Goal: Task Accomplishment & Management: Complete application form

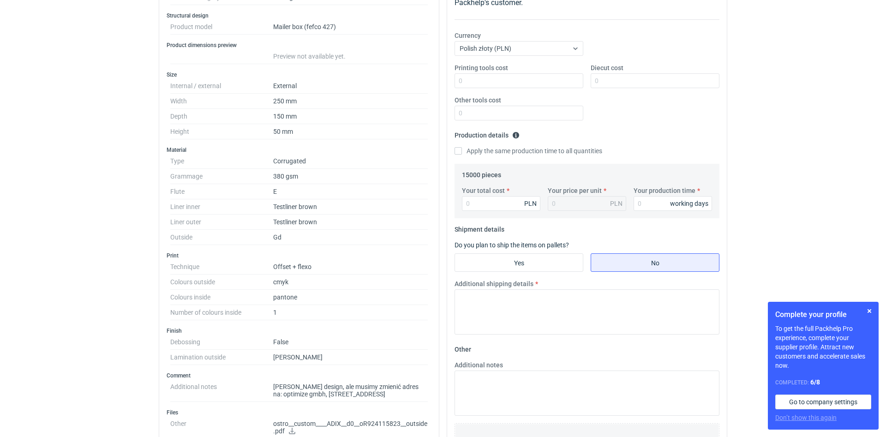
scroll to position [314, 0]
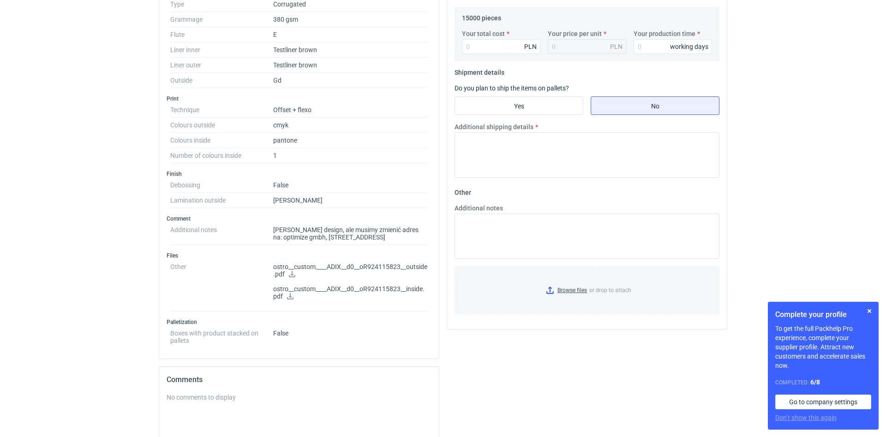
click at [294, 275] on icon at bounding box center [291, 274] width 7 height 6
drag, startPoint x: 276, startPoint y: 237, endPoint x: 314, endPoint y: 237, distance: 37.8
click at [314, 237] on dd "Taki sam design, ale musimy zmienić adres na: optimize gmbh, helmholtzstraße 1,…" at bounding box center [350, 233] width 155 height 23
drag, startPoint x: 280, startPoint y: 236, endPoint x: 273, endPoint y: 236, distance: 6.9
click at [280, 236] on dd "Taki sam design, ale musimy zmienić adres na: optimize gmbh, helmholtzstraße 1,…" at bounding box center [350, 233] width 155 height 23
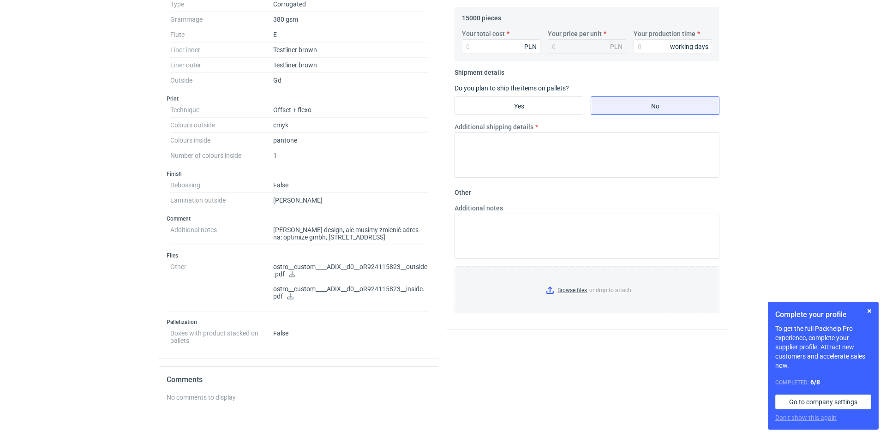
click at [272, 237] on dt "Additional notes" at bounding box center [221, 233] width 103 height 23
click at [274, 238] on dl "Additional notes Taki sam design, ale musimy zmienić adres na: optimize gmbh, h…" at bounding box center [298, 233] width 257 height 23
click at [275, 238] on dd "Taki sam design, ale musimy zmienić adres na: optimize gmbh, helmholtzstraße 1,…" at bounding box center [350, 233] width 155 height 23
drag, startPoint x: 274, startPoint y: 238, endPoint x: 316, endPoint y: 239, distance: 42.0
click at [316, 239] on dd "Taki sam design, ale musimy zmienić adres na: optimize gmbh, helmholtzstraße 1,…" at bounding box center [350, 233] width 155 height 23
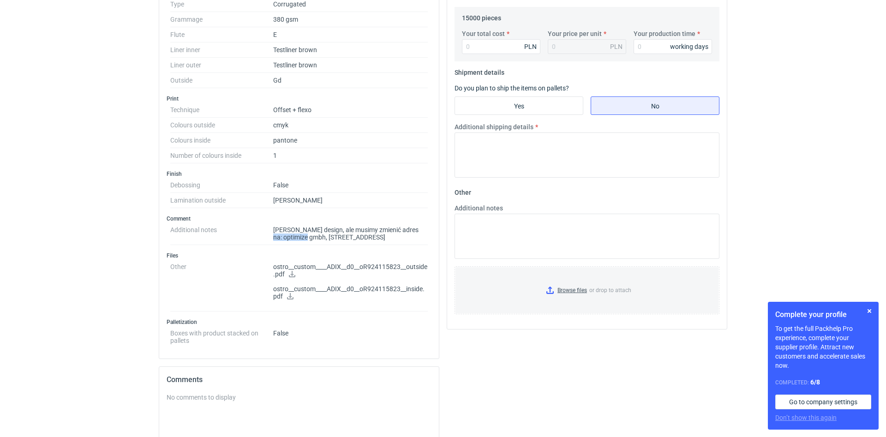
copy dd "optimize gmbh"
click at [290, 297] on icon at bounding box center [290, 296] width 6 height 6
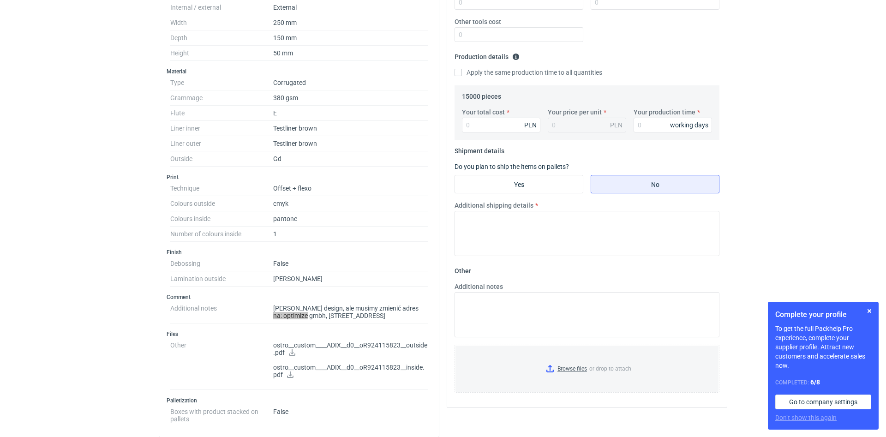
scroll to position [0, 0]
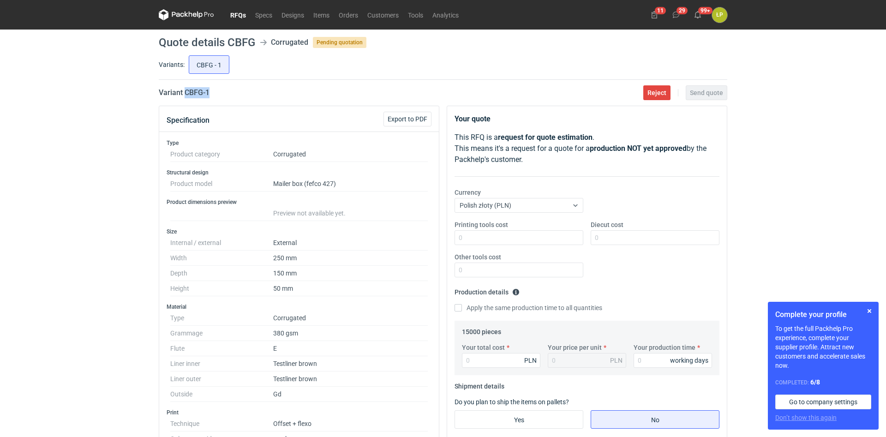
drag, startPoint x: 217, startPoint y: 95, endPoint x: 185, endPoint y: 97, distance: 32.8
click at [185, 97] on div "Variant CBFG - 1 Reject Send quote" at bounding box center [443, 92] width 568 height 11
copy h2 "CBFG - 1"
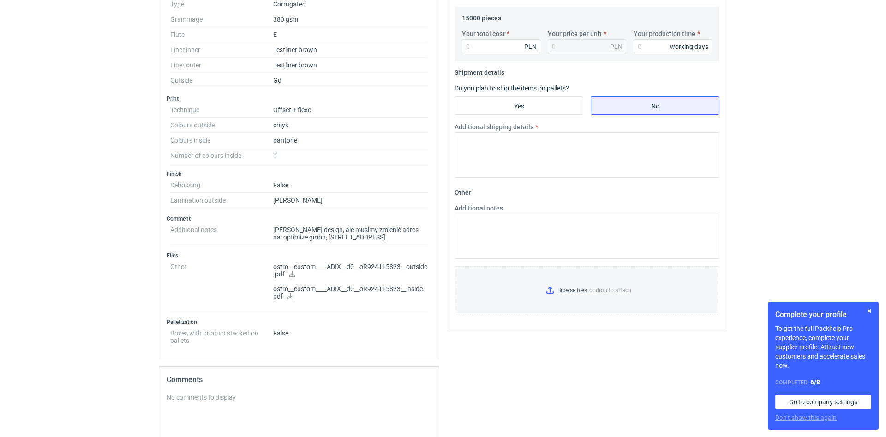
click at [296, 274] on icon at bounding box center [291, 274] width 7 height 6
click at [289, 297] on icon at bounding box center [289, 296] width 7 height 6
click at [294, 277] on link at bounding box center [291, 274] width 7 height 7
click at [336, 171] on h3 "Finish" at bounding box center [299, 173] width 265 height 7
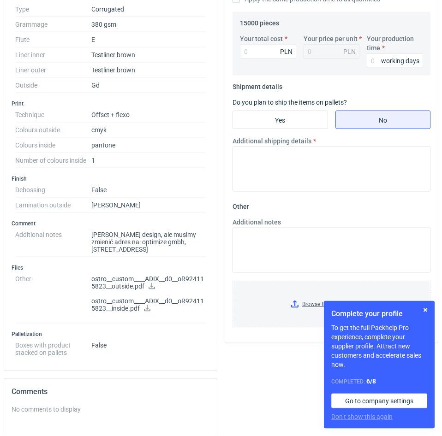
scroll to position [0, 0]
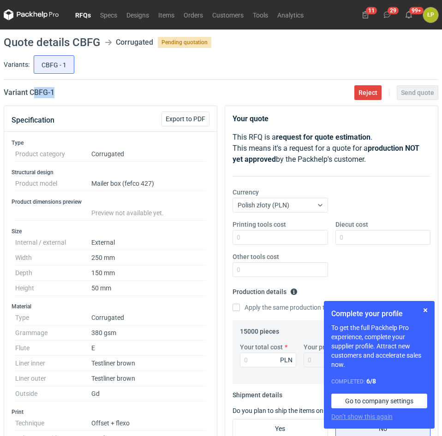
drag, startPoint x: 38, startPoint y: 95, endPoint x: 33, endPoint y: 96, distance: 4.6
click at [33, 96] on div "Variant CBFG - 1 Reject Send quote" at bounding box center [221, 92] width 435 height 11
click at [428, 314] on button "button" at bounding box center [425, 310] width 11 height 11
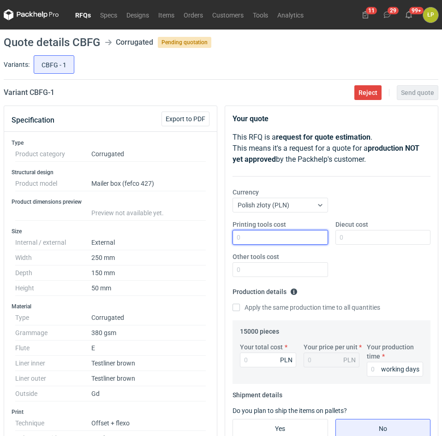
click at [269, 242] on input "Printing tools cost" at bounding box center [279, 237] width 95 height 15
click at [295, 238] on input "Printing tools cost" at bounding box center [279, 237] width 95 height 15
type input "1300"
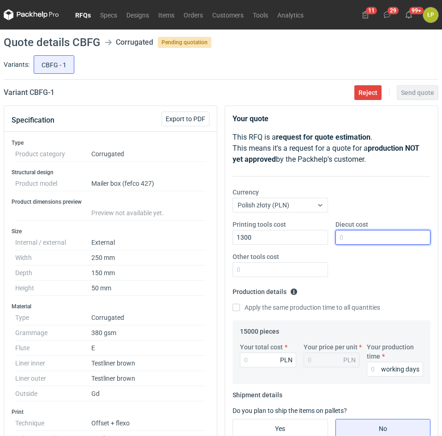
click at [371, 240] on input "Diecut cost" at bounding box center [382, 237] width 95 height 15
type input "2600"
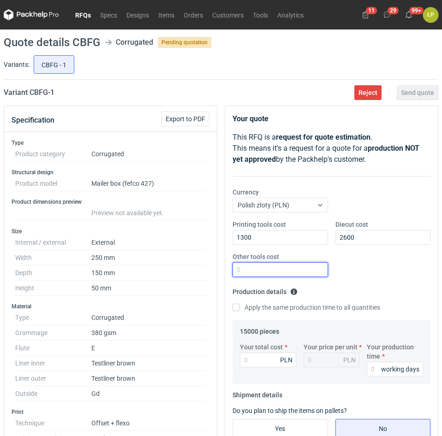
click at [296, 269] on input "Other tools cost" at bounding box center [279, 269] width 95 height 15
type input "0"
click at [372, 365] on input "Your production time" at bounding box center [395, 369] width 56 height 15
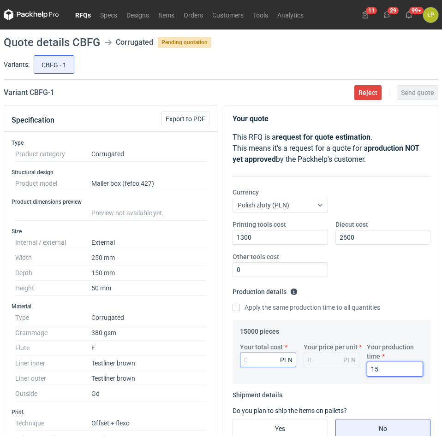
type input "15"
click at [263, 367] on input "Your total cost" at bounding box center [268, 360] width 56 height 15
type input "17700"
type input "1.18"
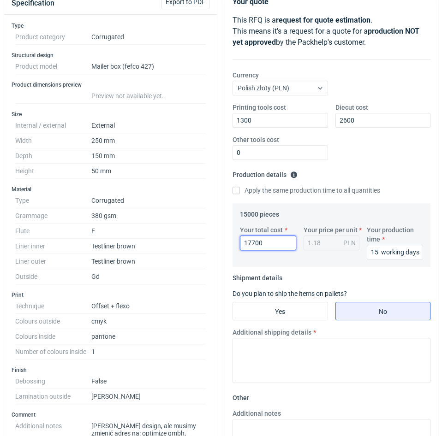
scroll to position [314, 0]
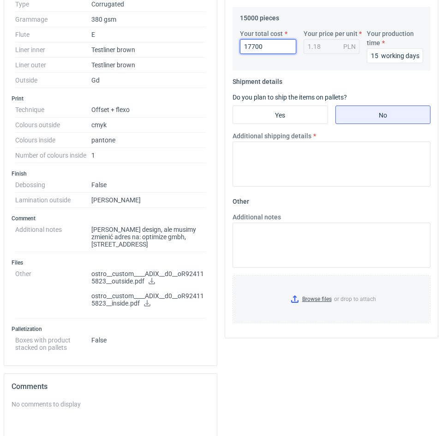
type input "17700"
click at [304, 130] on fieldset "Shipment details Do you plan to ship the items on pallets? Yes No Additional sh…" at bounding box center [331, 134] width 198 height 120
click at [304, 125] on fieldset "Shipment details Do you plan to ship the items on pallets? Yes No Additional sh…" at bounding box center [331, 134] width 198 height 120
click at [305, 122] on input "Yes" at bounding box center [280, 115] width 95 height 18
radio input "true"
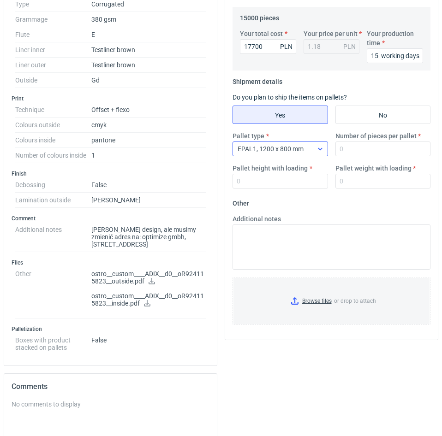
click at [316, 152] on div at bounding box center [320, 148] width 15 height 7
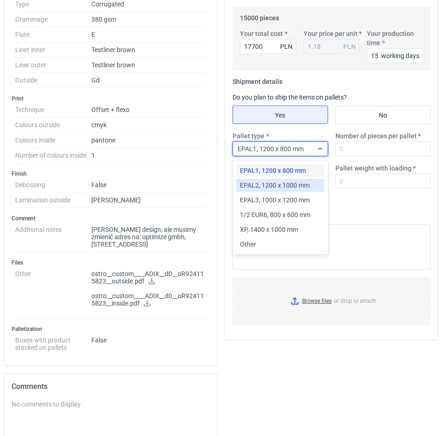
click at [298, 182] on span "EPAL2, 1200 x 1000 mm" at bounding box center [275, 185] width 70 height 9
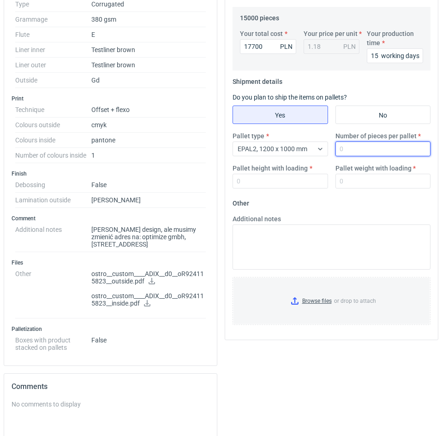
click at [354, 152] on input "Number of pieces per pallet" at bounding box center [382, 149] width 95 height 15
click at [407, 153] on input "Number of pieces per pallet" at bounding box center [382, 149] width 95 height 15
type input "3200"
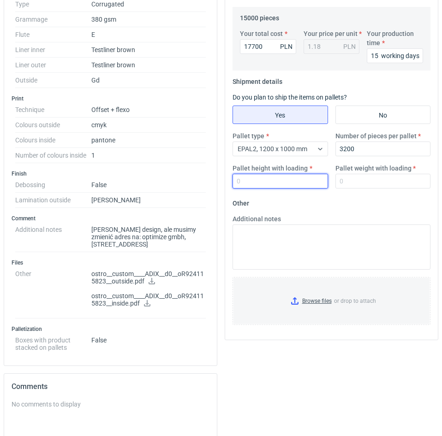
click at [306, 178] on input "Pallet height with loading" at bounding box center [279, 181] width 95 height 15
type input "1800"
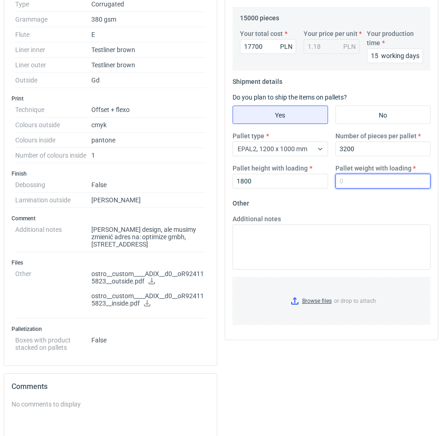
drag, startPoint x: 353, startPoint y: 182, endPoint x: 358, endPoint y: 181, distance: 4.7
click at [355, 181] on input "Pallet weight with loading" at bounding box center [382, 181] width 95 height 15
click at [375, 183] on input "Pallet weight with loading" at bounding box center [382, 181] width 95 height 15
type input "370"
click at [381, 203] on fieldset "Other Additional notes Browse files or drop to attach" at bounding box center [331, 264] width 198 height 137
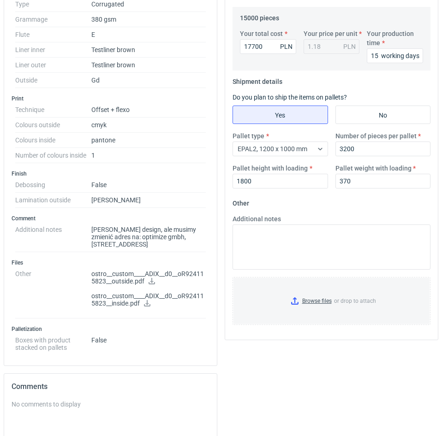
scroll to position [0, 0]
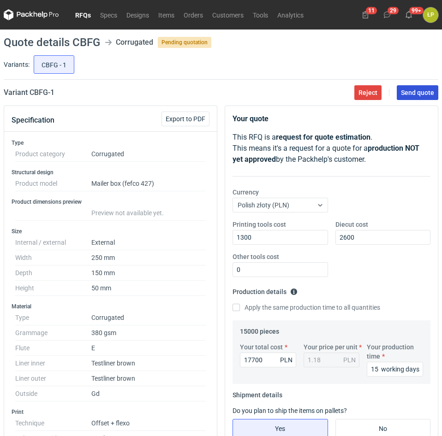
click at [408, 98] on button "Send quote" at bounding box center [418, 92] width 42 height 15
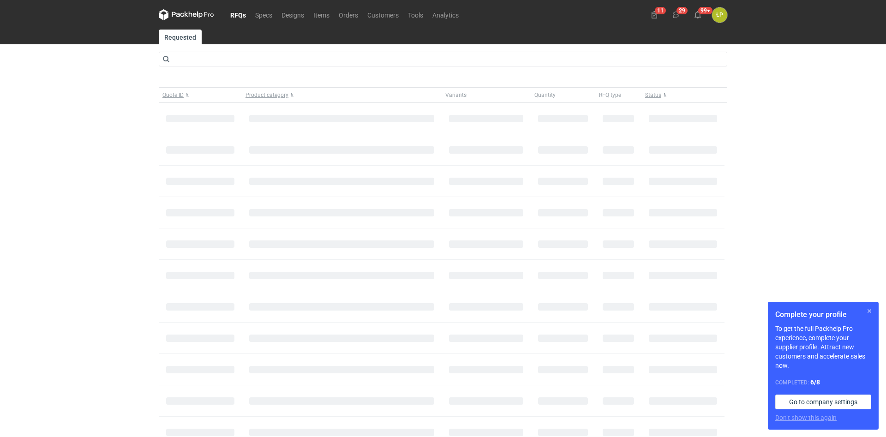
drag, startPoint x: 870, startPoint y: 308, endPoint x: 695, endPoint y: 272, distance: 179.4
click at [870, 309] on button "button" at bounding box center [869, 310] width 11 height 11
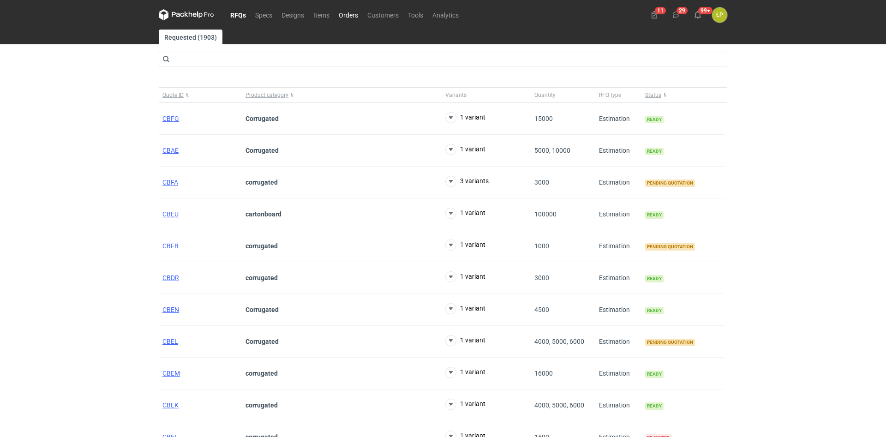
click at [353, 16] on link "Orders" at bounding box center [348, 14] width 29 height 11
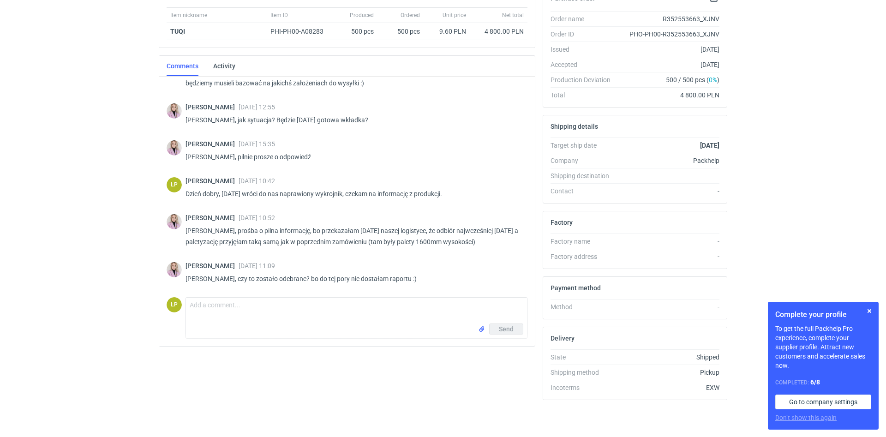
scroll to position [297, 0]
click at [350, 305] on textarea "Comment message" at bounding box center [356, 311] width 341 height 26
type textarea "Dzień dobry, tak wczoraj. Bardzo prosze o cierpliwość, raport prześle w poniedz…"
click at [499, 327] on button "Send" at bounding box center [506, 328] width 34 height 11
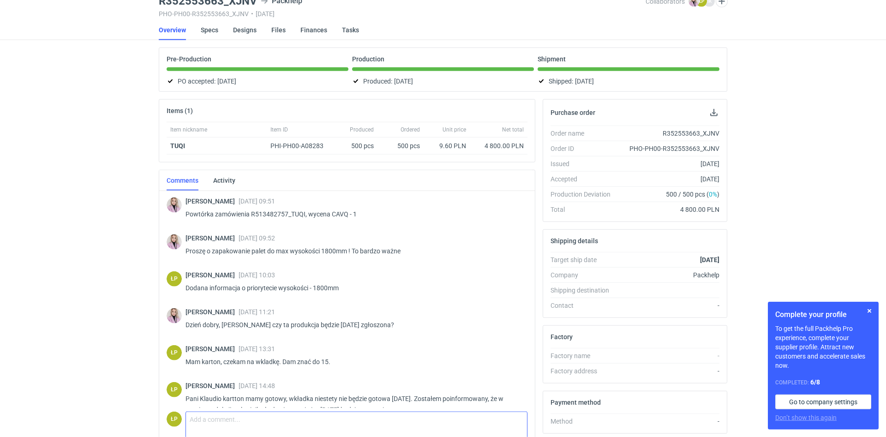
scroll to position [0, 0]
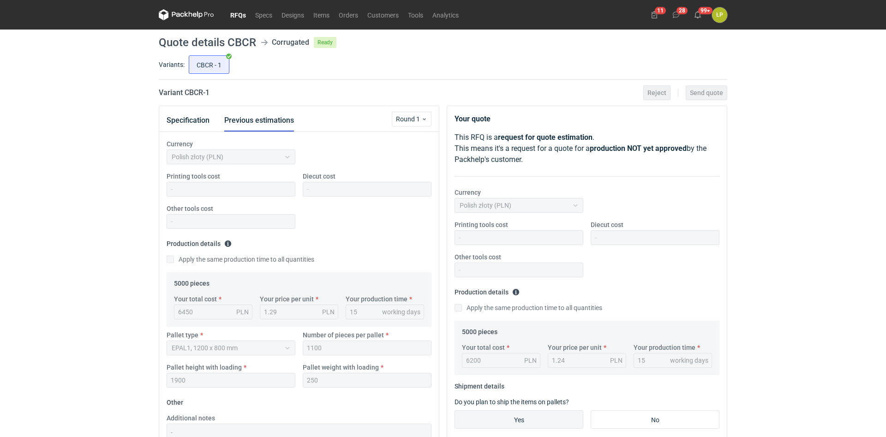
scroll to position [19, 0]
click at [350, 14] on link "Orders" at bounding box center [348, 14] width 29 height 11
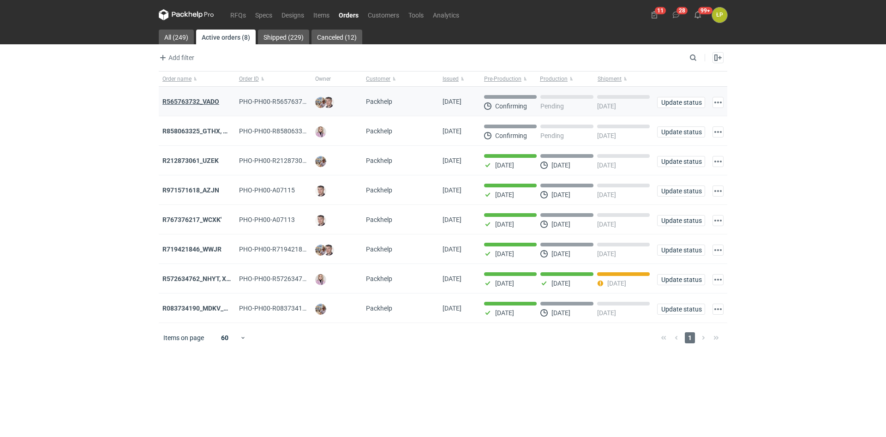
click at [204, 100] on strong "R565763732_VADO" at bounding box center [190, 101] width 57 height 7
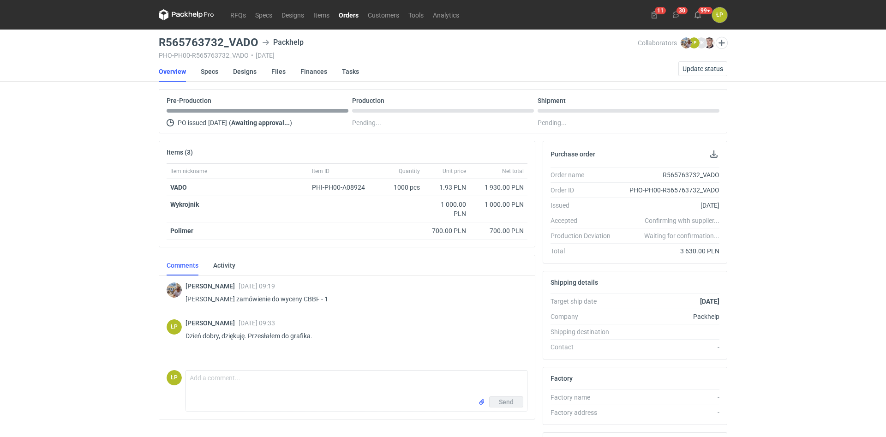
click at [219, 75] on li "Specs" at bounding box center [217, 71] width 32 height 20
click at [216, 73] on link "Specs" at bounding box center [210, 71] width 18 height 20
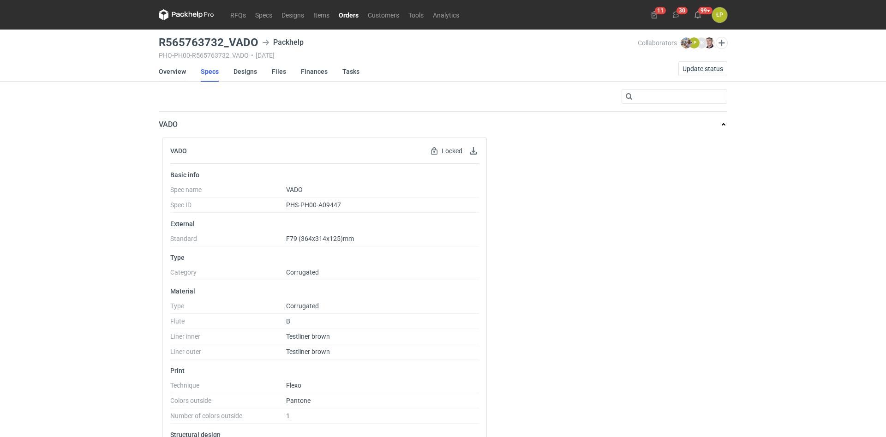
click at [177, 75] on link "Overview" at bounding box center [172, 71] width 27 height 20
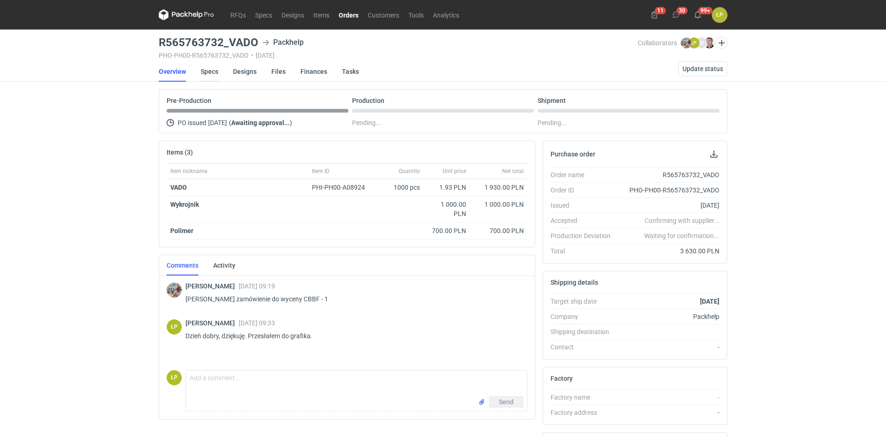
click at [209, 68] on link "Specs" at bounding box center [210, 71] width 18 height 20
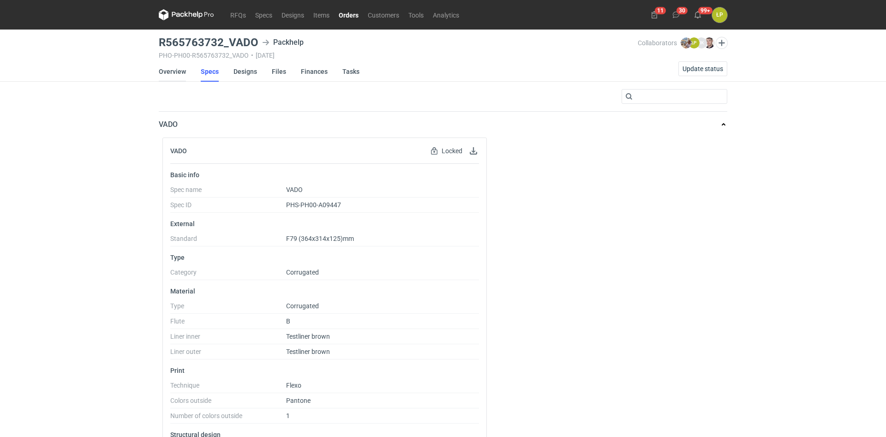
click at [176, 78] on link "Overview" at bounding box center [172, 71] width 27 height 20
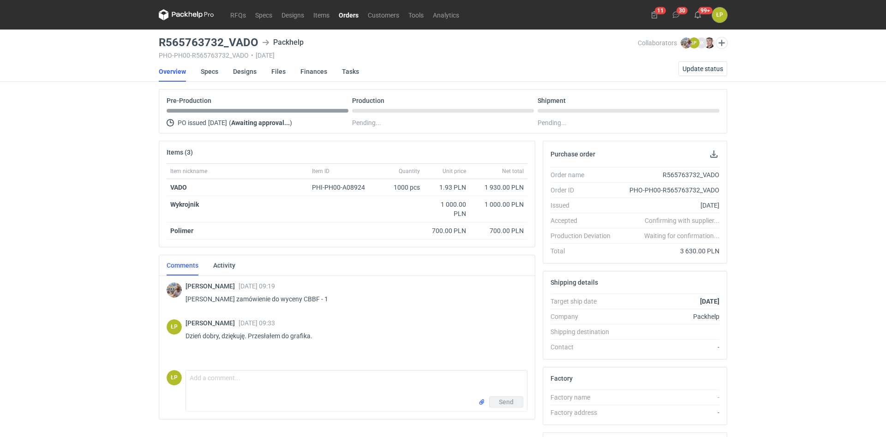
click at [261, 41] on div "R565763732_VADO Packhelp" at bounding box center [398, 42] width 479 height 11
drag, startPoint x: 255, startPoint y: 42, endPoint x: 159, endPoint y: 48, distance: 96.6
click at [159, 48] on h3 "R565763732_VADO" at bounding box center [209, 42] width 100 height 11
copy h3 "R565763732_VADO"
click at [211, 74] on link "Specs" at bounding box center [210, 71] width 18 height 20
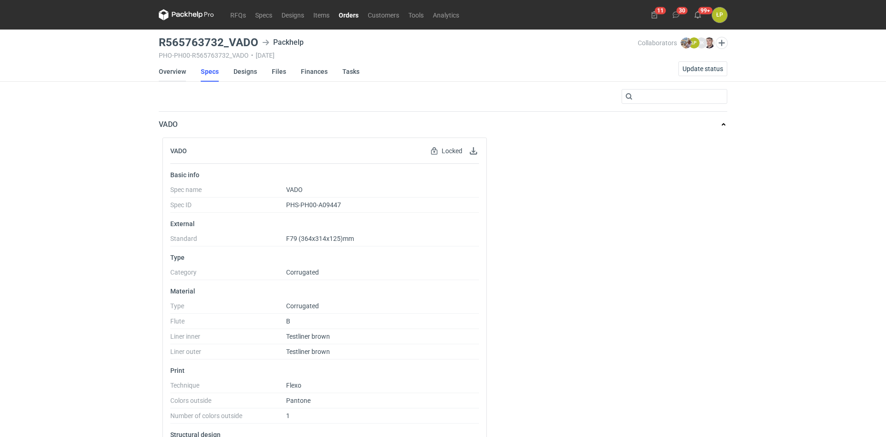
click at [171, 71] on link "Overview" at bounding box center [172, 71] width 27 height 20
